Goal: Task Accomplishment & Management: Complete application form

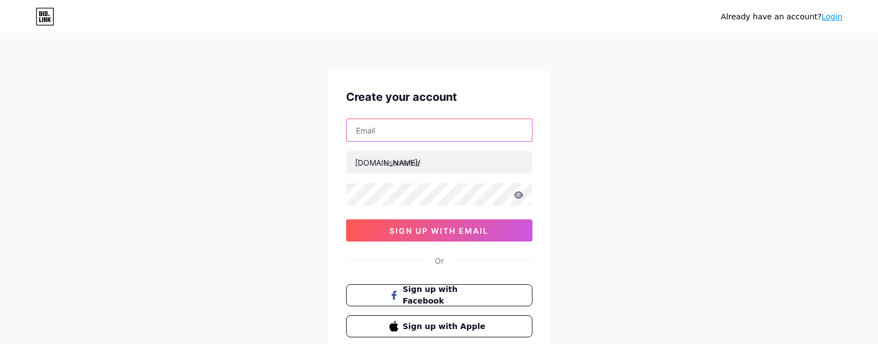
click at [429, 136] on input "text" at bounding box center [439, 130] width 185 height 22
paste input "[EMAIL_ADDRESS][DOMAIN_NAME]"
type input "[EMAIL_ADDRESS][DOMAIN_NAME]"
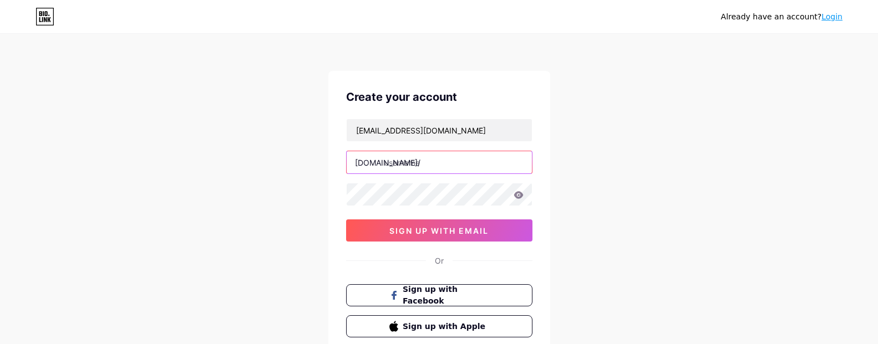
click at [431, 168] on input "text" at bounding box center [439, 162] width 185 height 22
paste input "lightningprotection"
type input "lightningprotection"
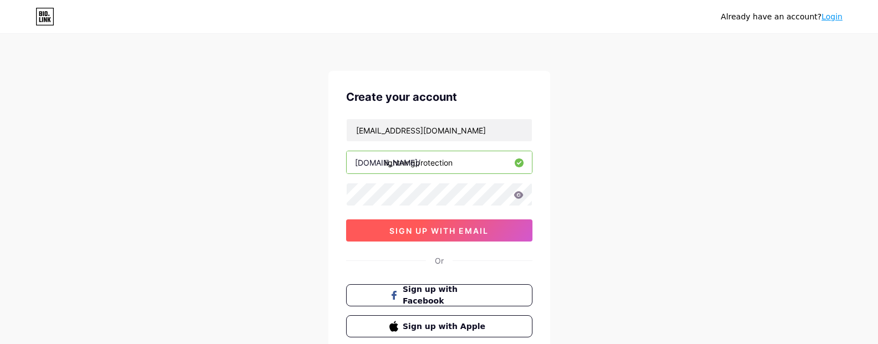
click at [434, 232] on span "sign up with email" at bounding box center [438, 230] width 99 height 9
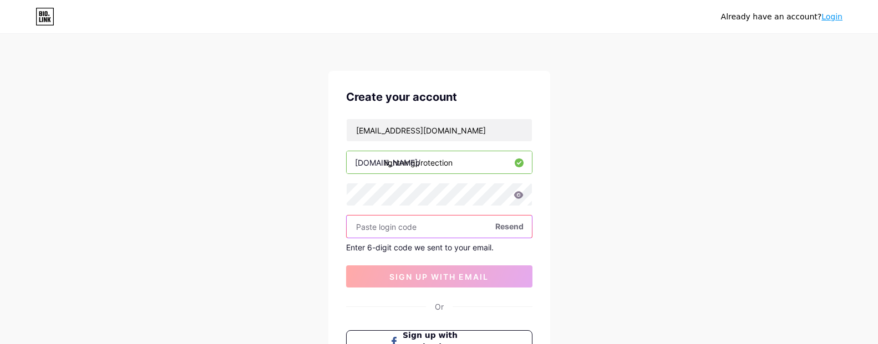
click at [424, 234] on input "text" at bounding box center [439, 227] width 185 height 22
paste input "277428"
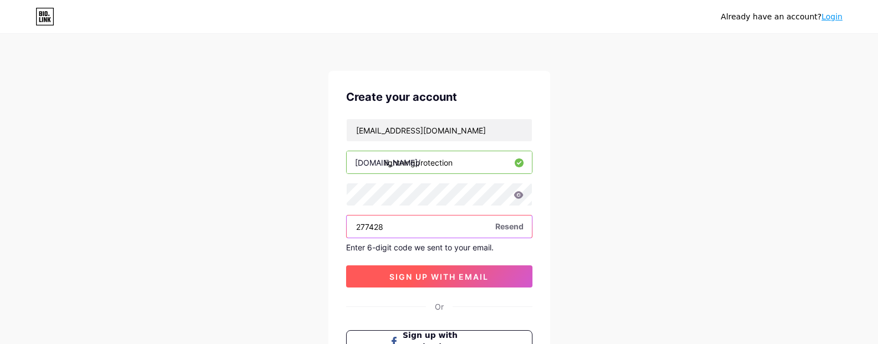
type input "277428"
click at [418, 274] on span "sign up with email" at bounding box center [438, 276] width 99 height 9
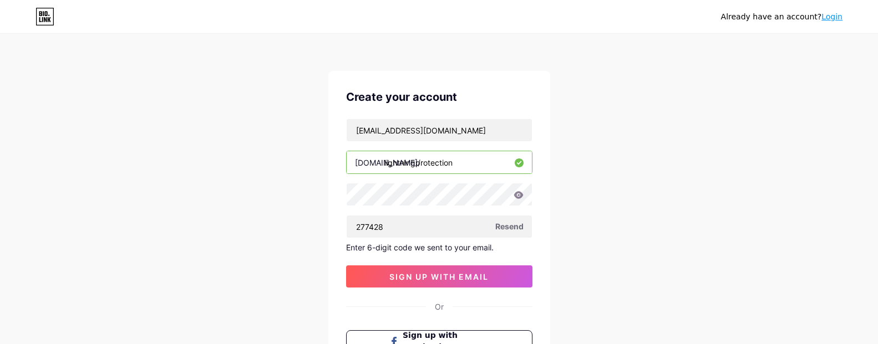
click at [426, 264] on div "[EMAIL_ADDRESS][DOMAIN_NAME] [DOMAIN_NAME]/ lightningprotection 277428 Resend E…" at bounding box center [439, 203] width 186 height 169
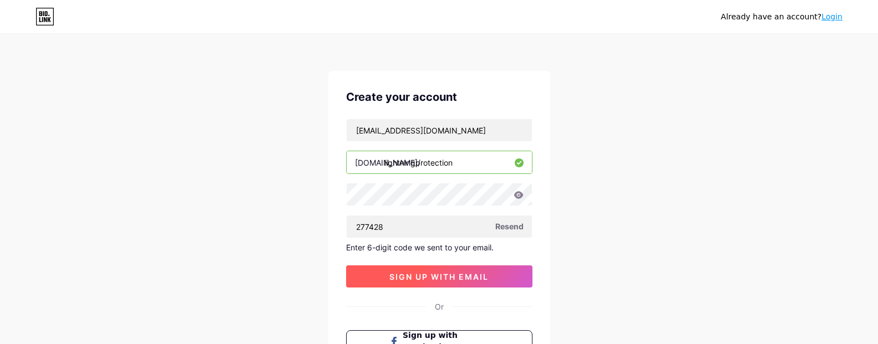
click at [418, 279] on span "sign up with email" at bounding box center [438, 276] width 99 height 9
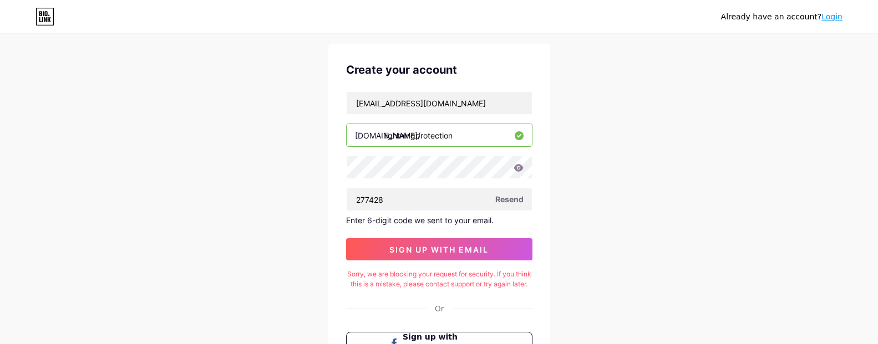
scroll to position [74, 0]
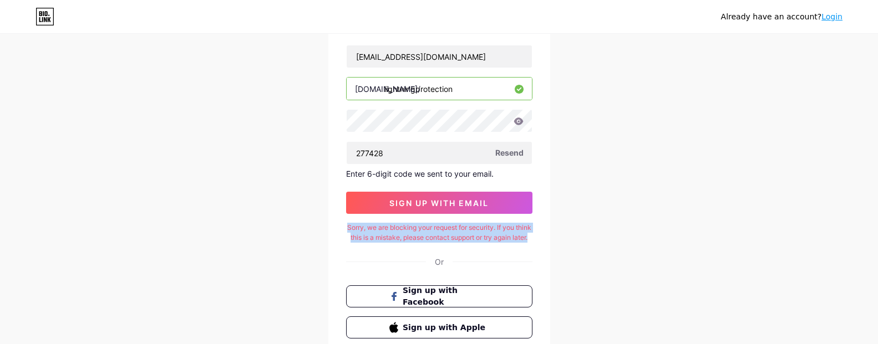
drag, startPoint x: 354, startPoint y: 231, endPoint x: 486, endPoint y: 252, distance: 133.7
click at [486, 243] on div "Sorry, we are blocking your request for security. If you think this is a mistak…" at bounding box center [439, 233] width 186 height 20
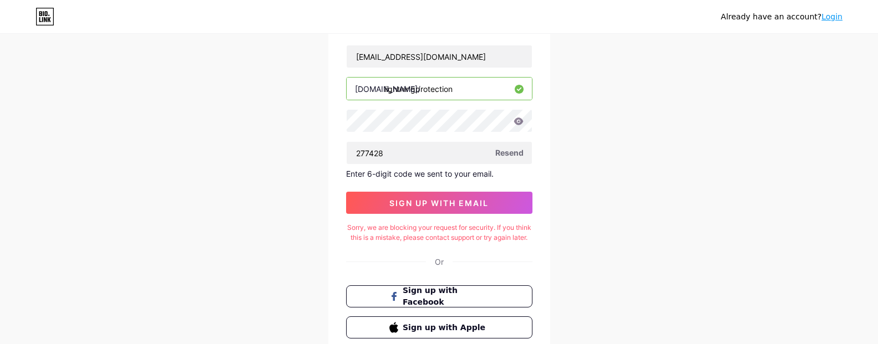
click at [487, 254] on div "Create your account [EMAIL_ADDRESS][DOMAIN_NAME] [DOMAIN_NAME]/ lightningprotec…" at bounding box center [439, 176] width 222 height 359
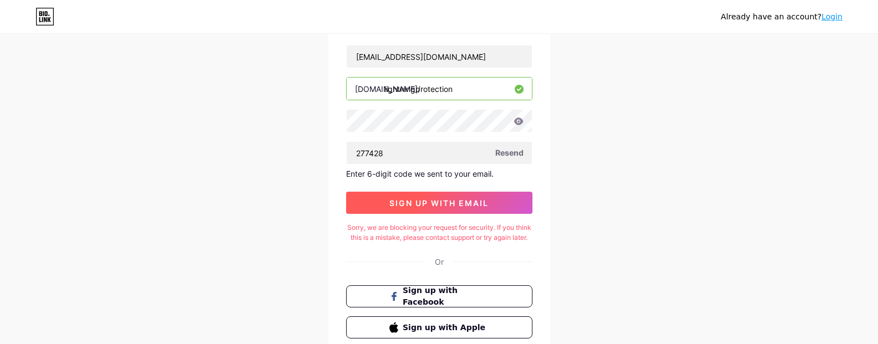
click at [453, 199] on span "sign up with email" at bounding box center [438, 203] width 99 height 9
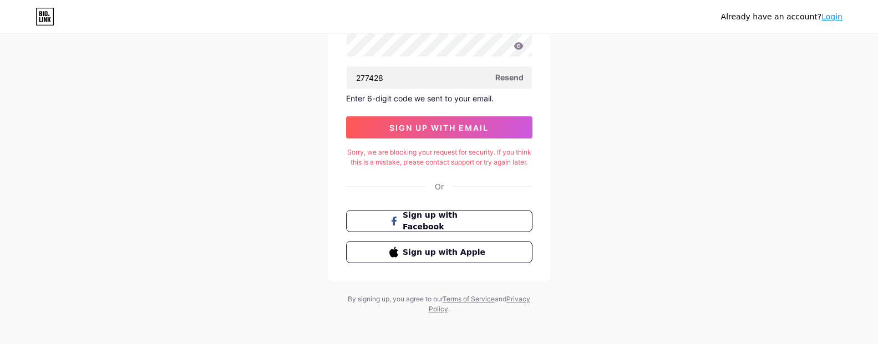
scroll to position [165, 0]
